Goal: Task Accomplishment & Management: Use online tool/utility

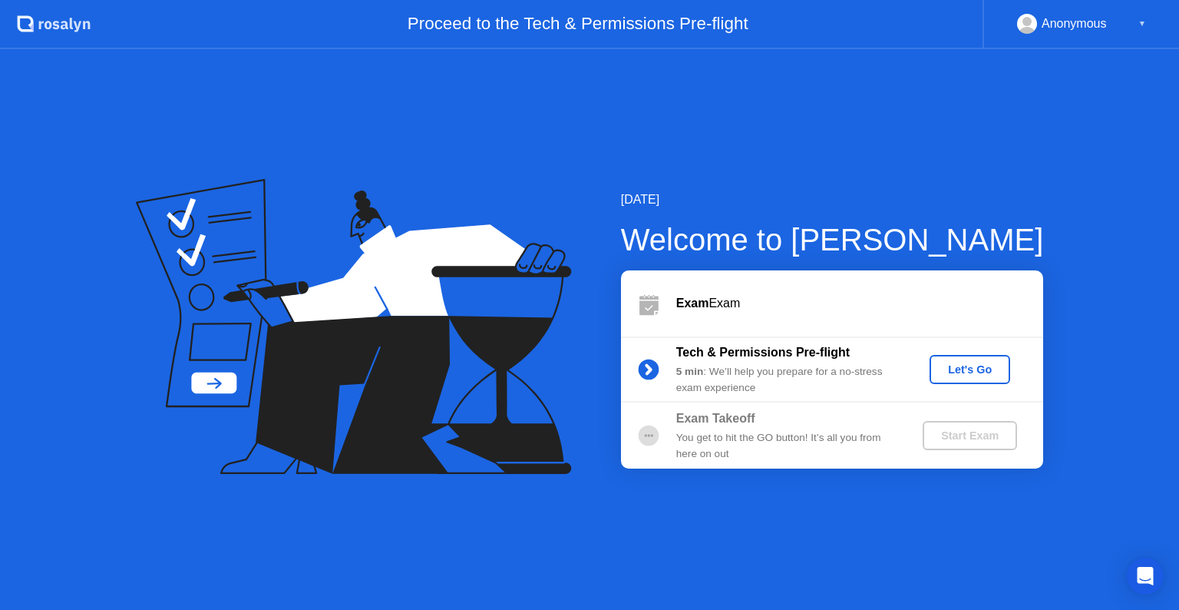
click at [1000, 372] on div "Let's Go" at bounding box center [970, 369] width 68 height 12
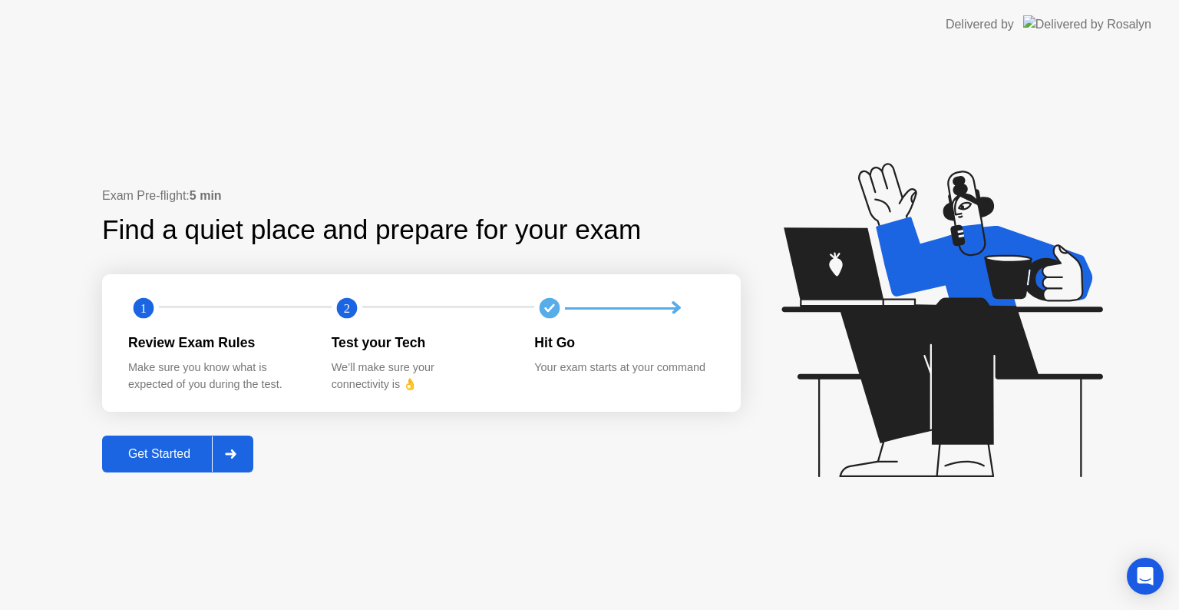
click at [160, 458] on div "Get Started" at bounding box center [159, 454] width 105 height 14
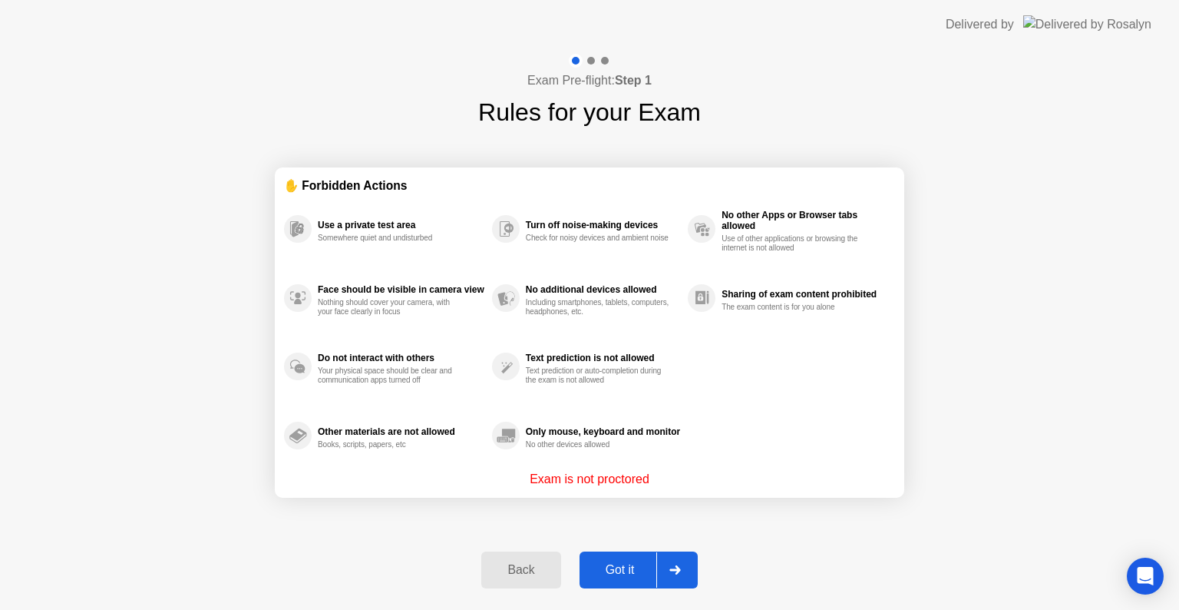
click at [611, 570] on div "Got it" at bounding box center [620, 570] width 72 height 14
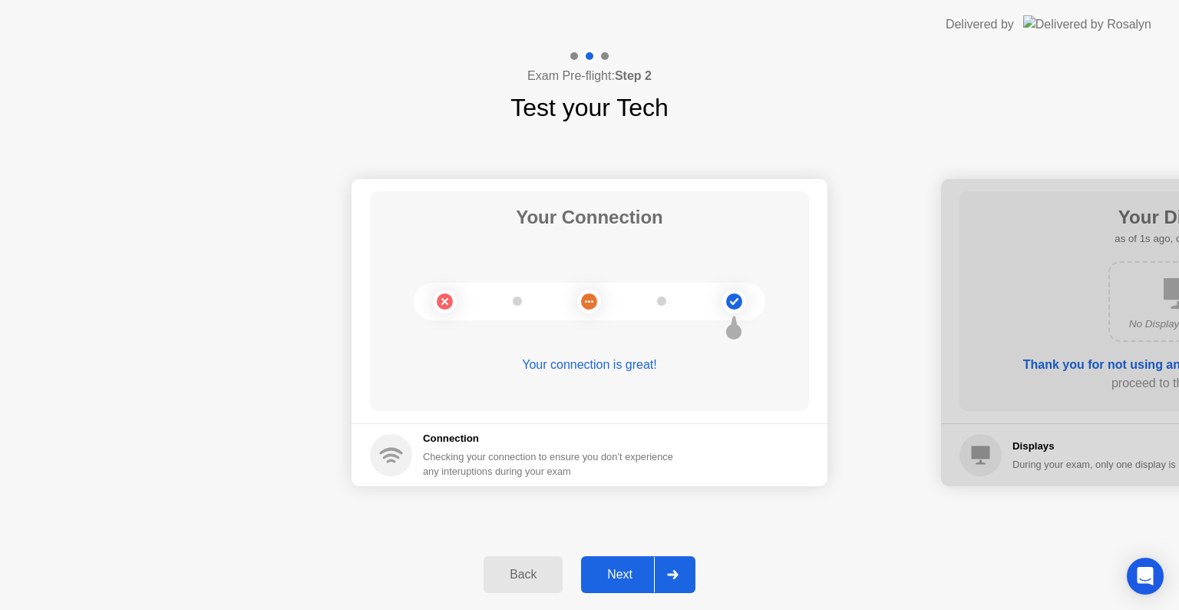
click at [642, 575] on div "Next" at bounding box center [620, 574] width 68 height 14
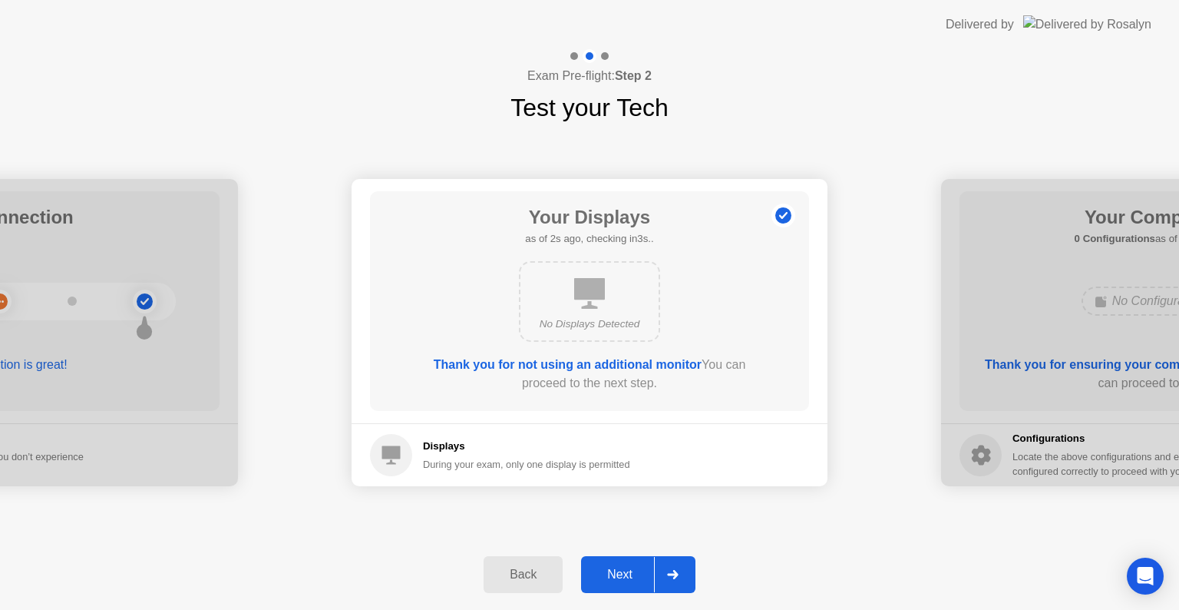
click at [639, 591] on button "Next" at bounding box center [638, 574] width 114 height 37
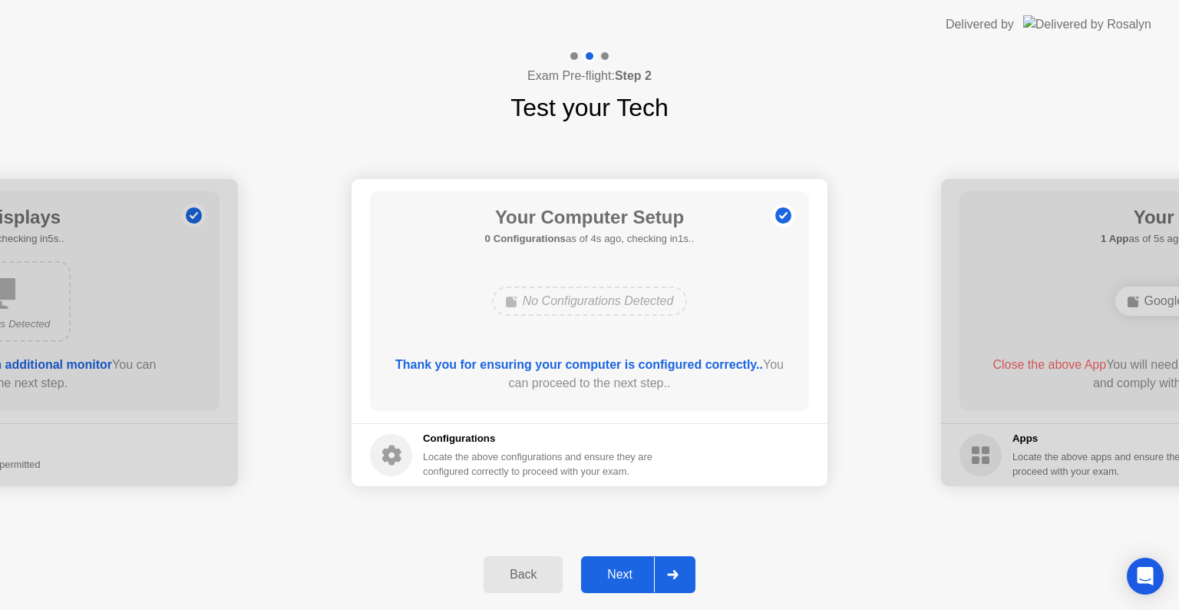
click at [639, 591] on button "Next" at bounding box center [638, 574] width 114 height 37
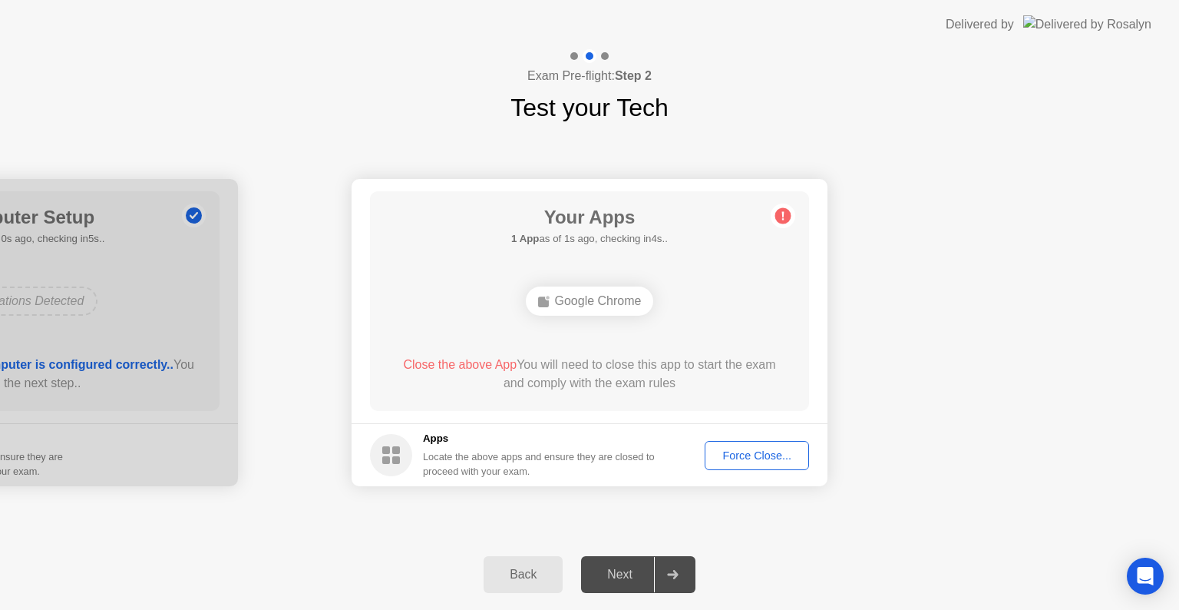
click at [752, 466] on button "Force Close..." at bounding box center [757, 455] width 104 height 29
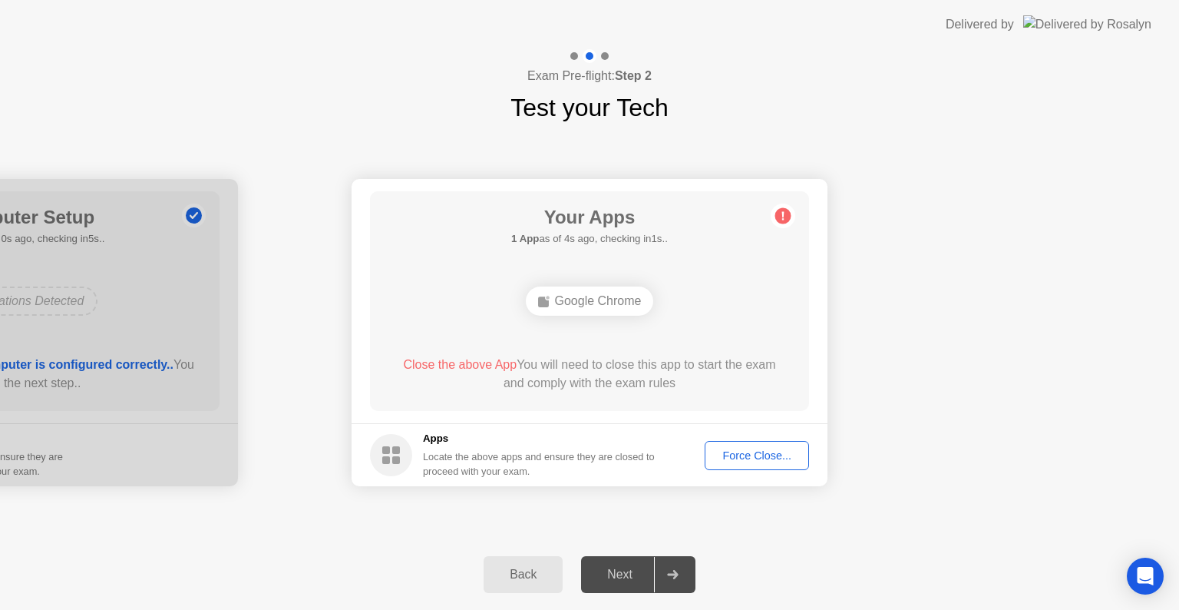
click at [764, 451] on div "Force Close..." at bounding box center [757, 455] width 94 height 12
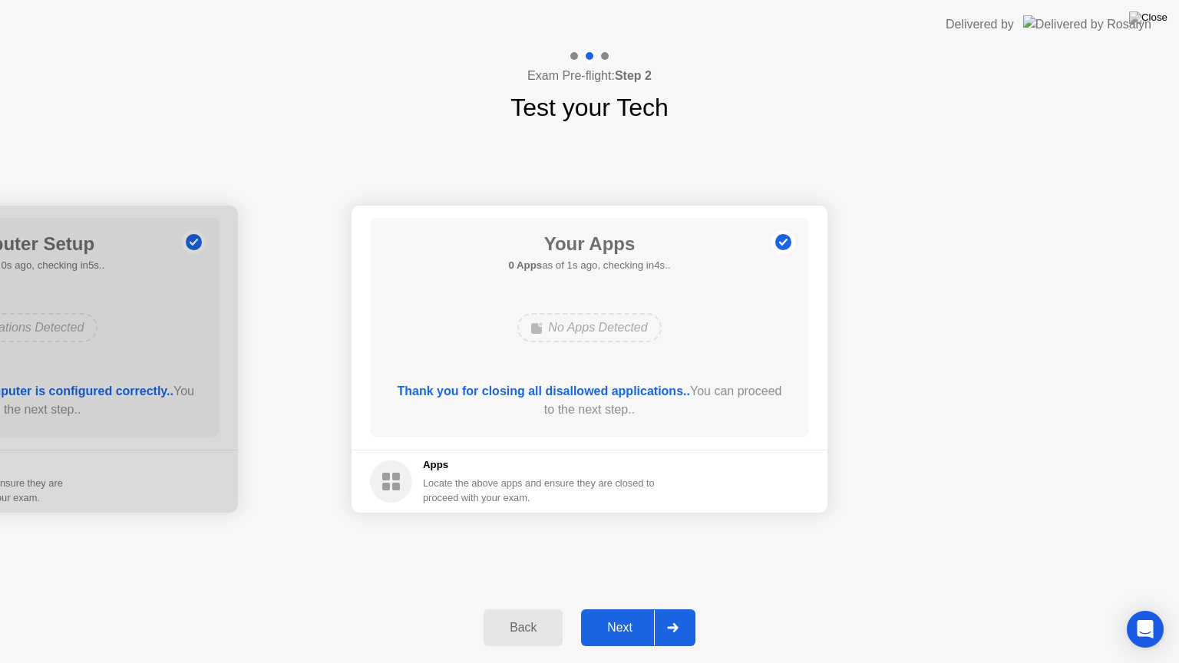
click at [625, 609] on div "Next" at bounding box center [620, 628] width 68 height 14
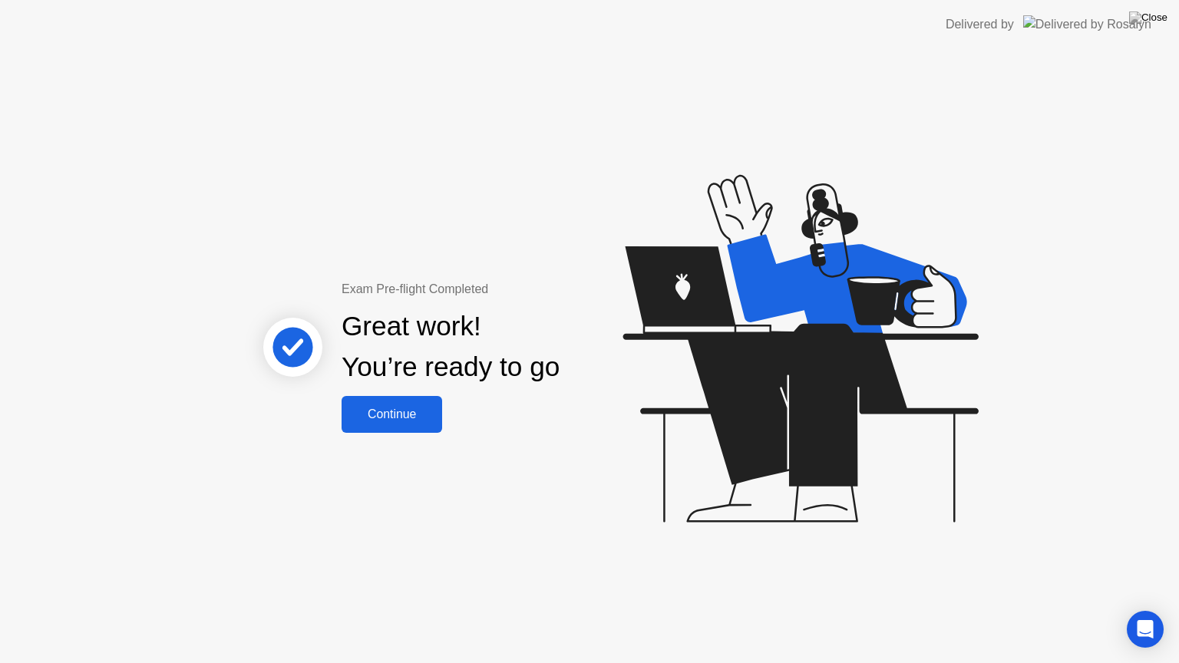
click at [441, 414] on button "Continue" at bounding box center [392, 414] width 101 height 37
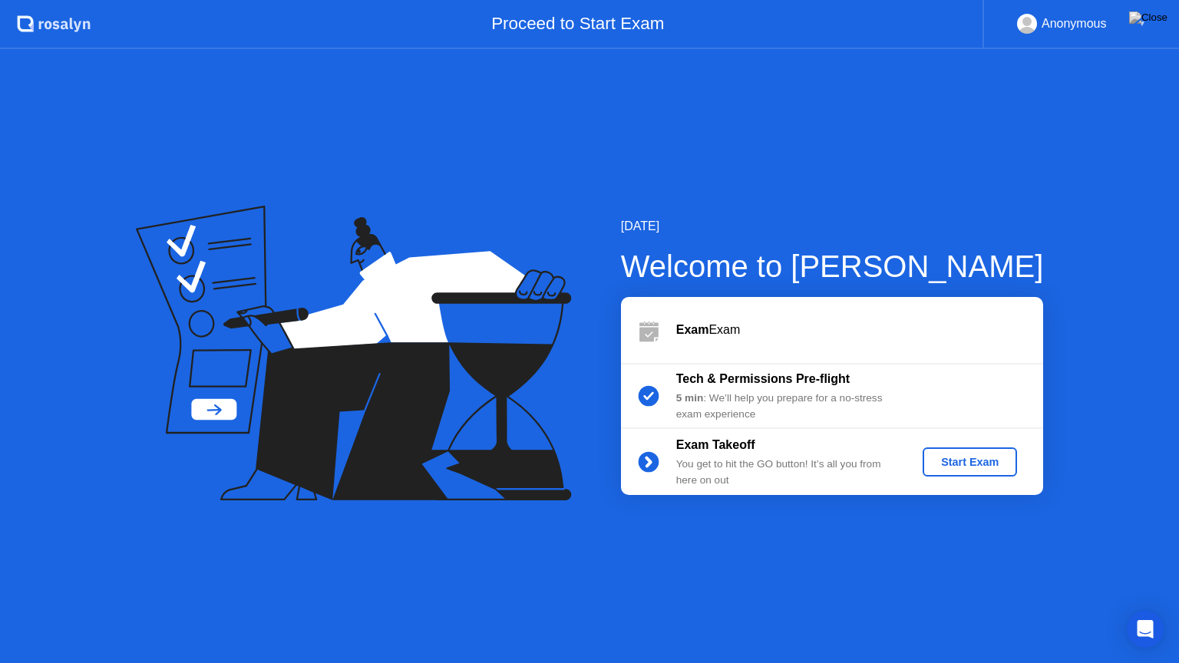
click at [993, 468] on div "Start Exam" at bounding box center [970, 462] width 82 height 12
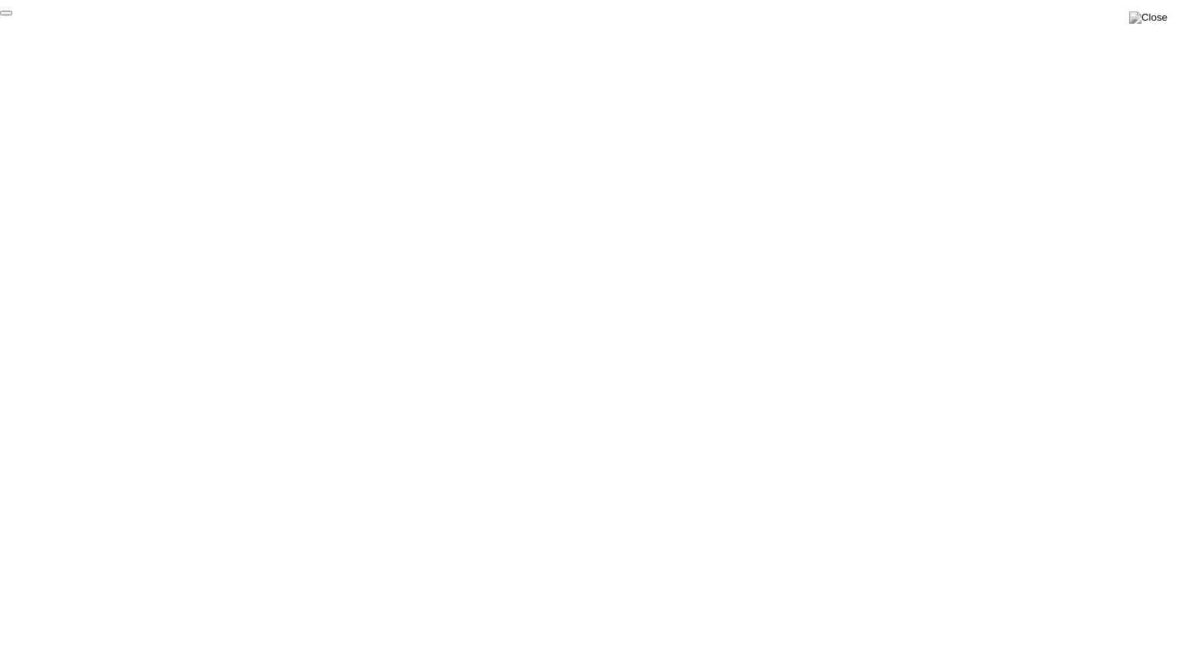
click div "End Proctoring Session"
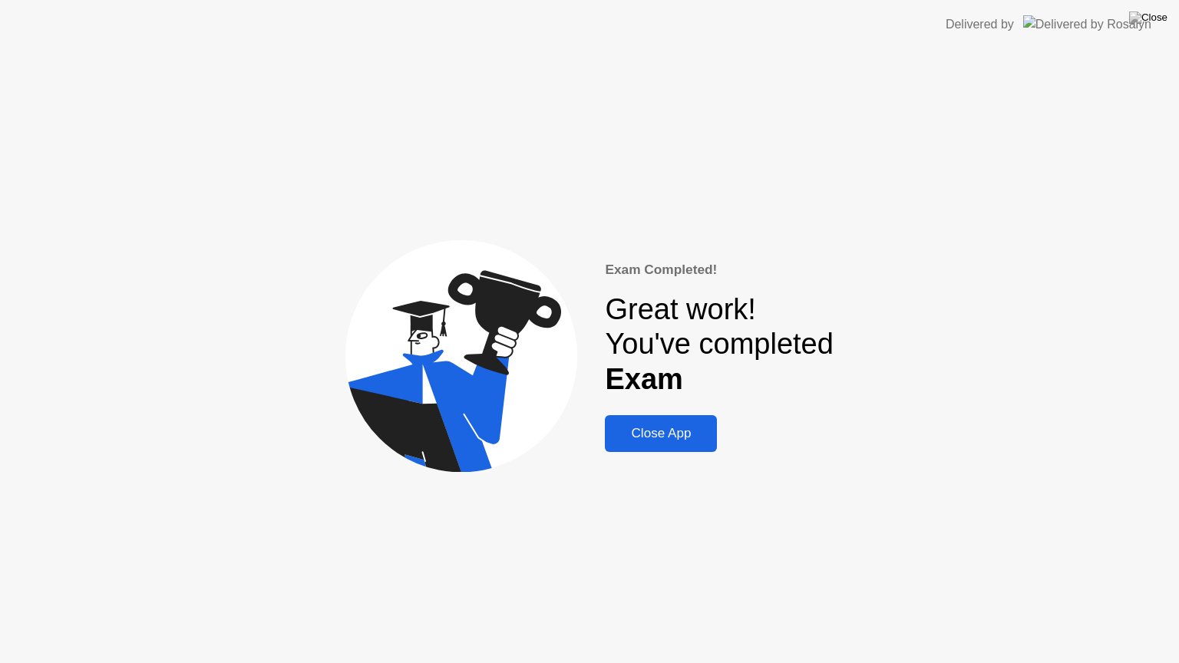
click at [673, 440] on div "Close App" at bounding box center [661, 433] width 103 height 15
